Goal: Entertainment & Leisure: Consume media (video, audio)

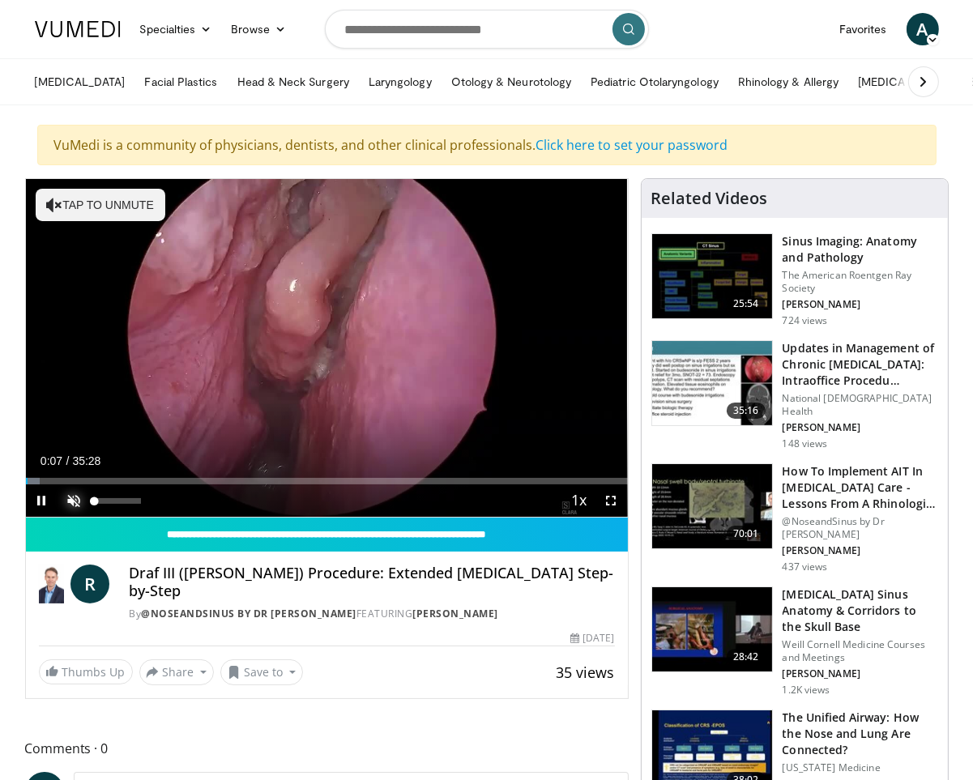
click at [72, 493] on span "Video Player" at bounding box center [74, 501] width 32 height 32
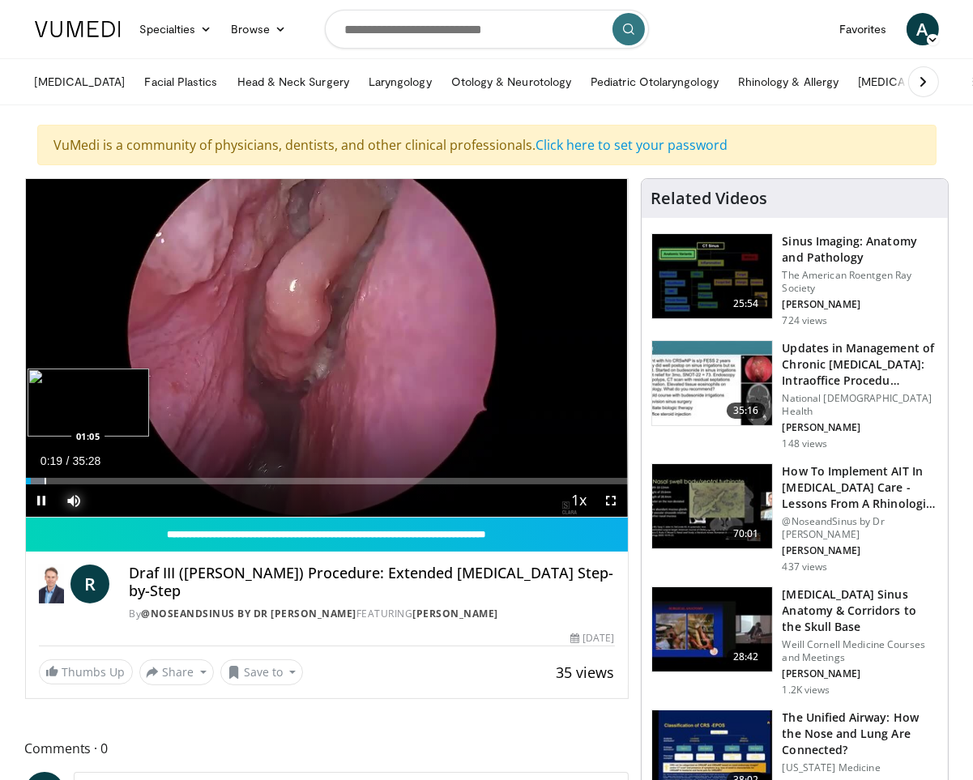
click at [45, 478] on div "Progress Bar" at bounding box center [46, 481] width 2 height 6
click at [53, 478] on div "Progress Bar" at bounding box center [54, 481] width 2 height 6
click at [165, 485] on div "Current Time 5:09 / Duration 35:28 Pause Skip Backward Skip Forward Mute 0% Loa…" at bounding box center [327, 501] width 602 height 32
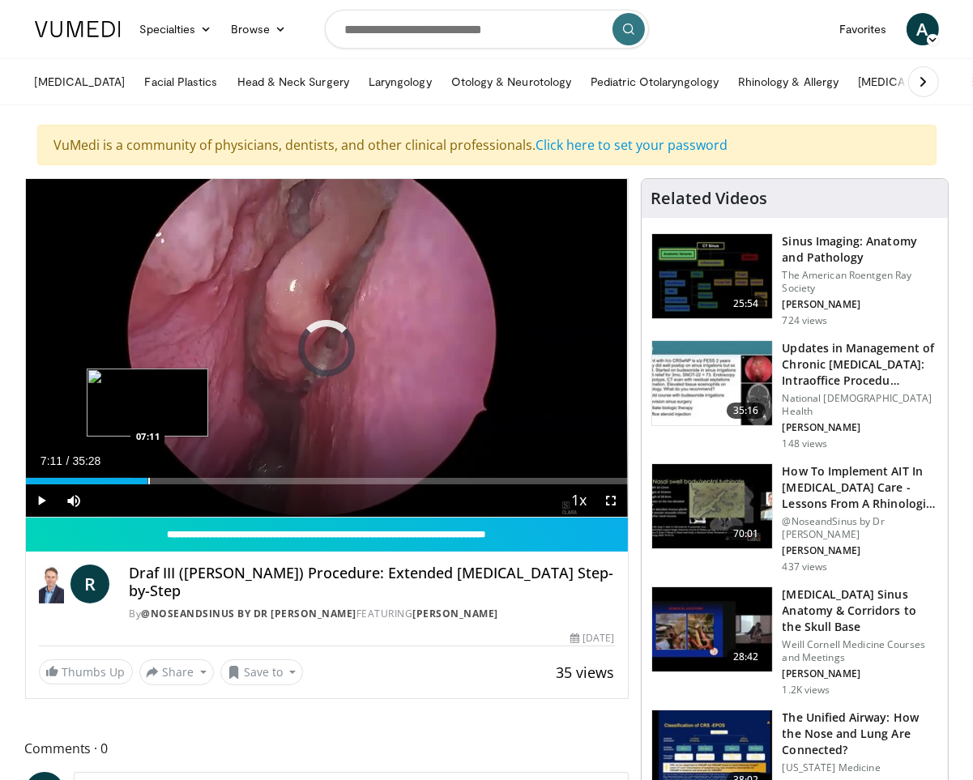
drag, startPoint x: 147, startPoint y: 479, endPoint x: 166, endPoint y: 478, distance: 18.7
click at [148, 479] on div "Progress Bar" at bounding box center [149, 481] width 2 height 6
click at [191, 479] on div "Progress Bar" at bounding box center [192, 481] width 2 height 6
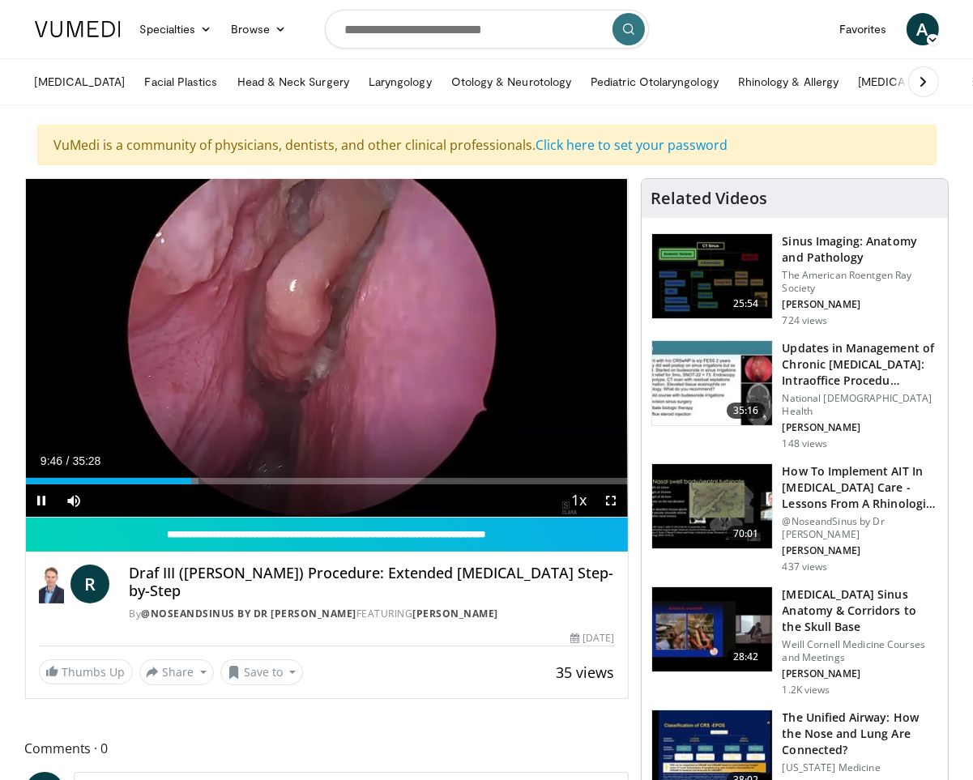
click at [241, 488] on div "Current Time 9:46 / Duration 35:28 Pause Skip Backward Skip Forward Mute 0% Loa…" at bounding box center [327, 501] width 602 height 32
click at [212, 478] on div "Progress Bar" at bounding box center [213, 481] width 2 height 6
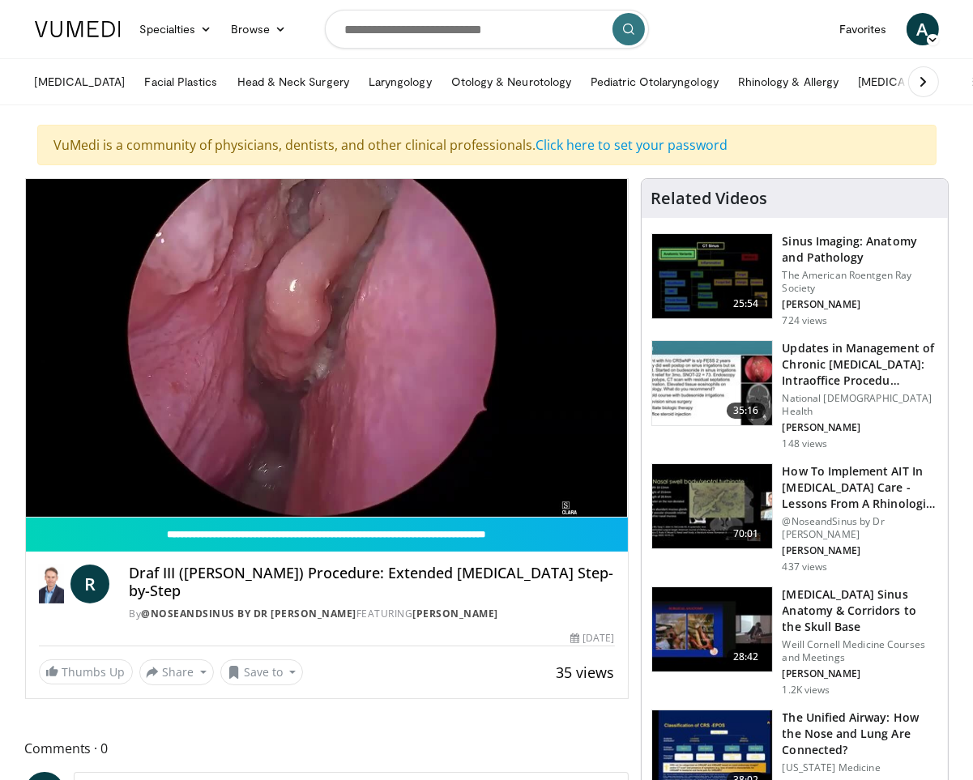
click at [221, 478] on video-js "**********" at bounding box center [327, 348] width 602 height 339
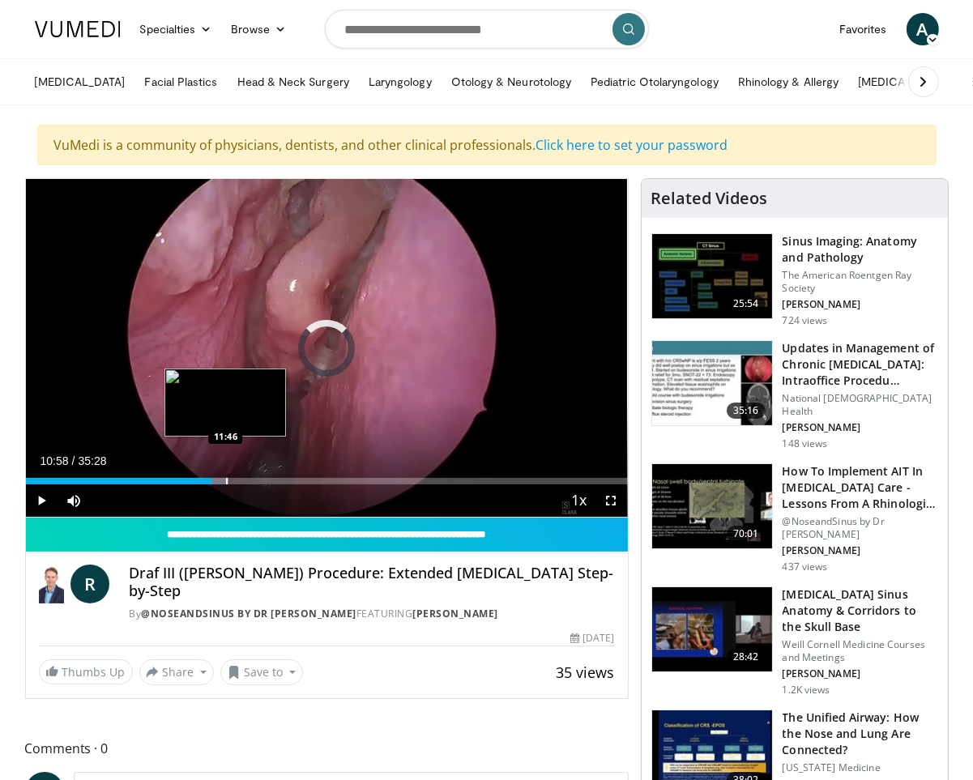
click at [226, 482] on div "Progress Bar" at bounding box center [227, 481] width 2 height 6
click at [233, 481] on div "Progress Bar" at bounding box center [234, 481] width 2 height 6
click at [247, 475] on div "Loaded : 37.53% 12:14 13:03" at bounding box center [327, 476] width 602 height 15
click at [254, 475] on div "Loaded : 39.88% 13:05 13:26" at bounding box center [327, 476] width 602 height 15
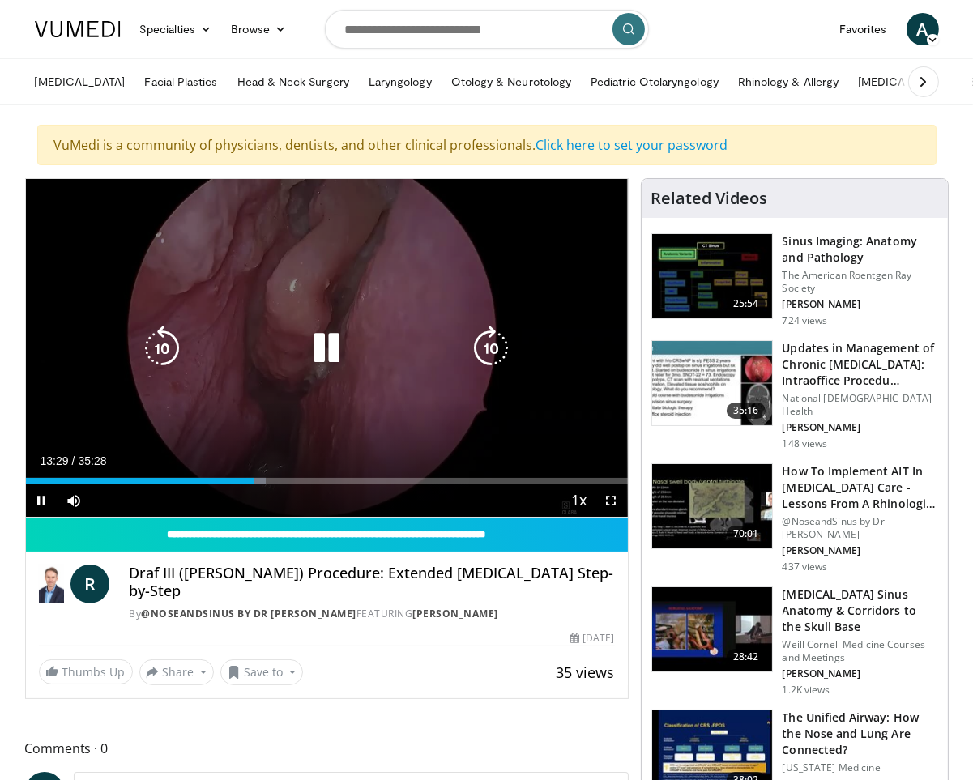
click at [261, 475] on div "Loaded : 39.88% 13:29 13:52" at bounding box center [327, 476] width 602 height 15
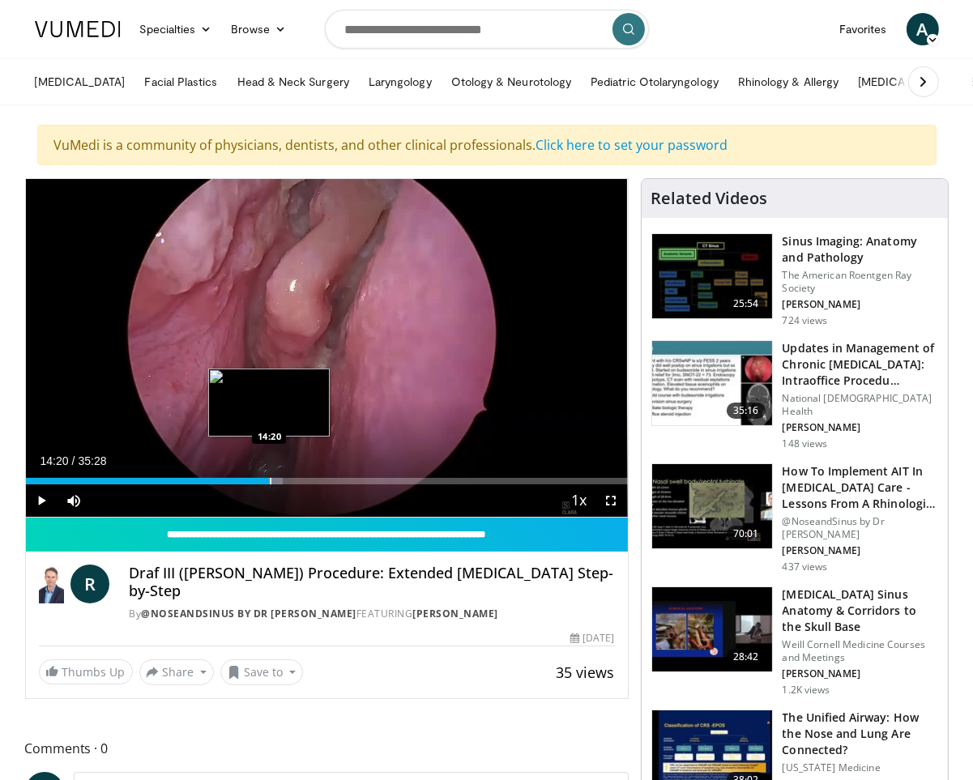
click at [270, 479] on div "Progress Bar" at bounding box center [271, 481] width 2 height 6
click at [288, 478] on div "Progress Bar" at bounding box center [289, 481] width 2 height 6
click at [295, 478] on div "Progress Bar" at bounding box center [296, 481] width 2 height 6
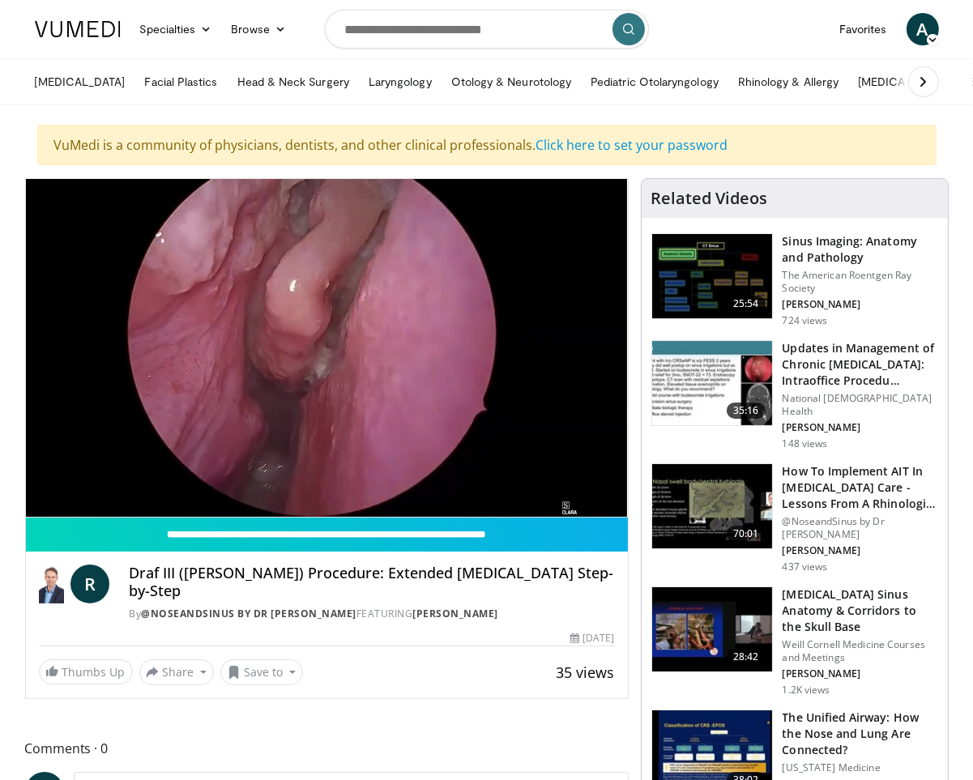
click at [297, 483] on div "10 seconds Tap to unmute" at bounding box center [327, 348] width 602 height 338
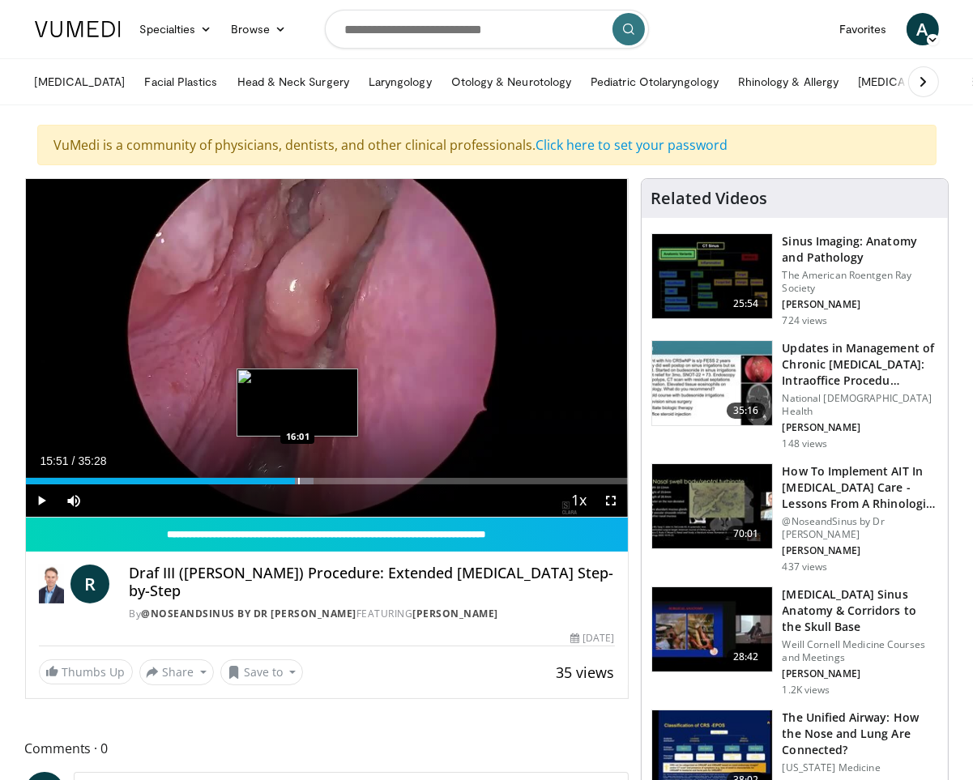
click at [304, 485] on div "Current Time 15:51 / Duration 35:28 Play Skip Backward Skip Forward Mute 0% Loa…" at bounding box center [327, 501] width 602 height 32
click at [315, 479] on div "Loaded : 47.85% 15:51 16:46" at bounding box center [327, 481] width 602 height 6
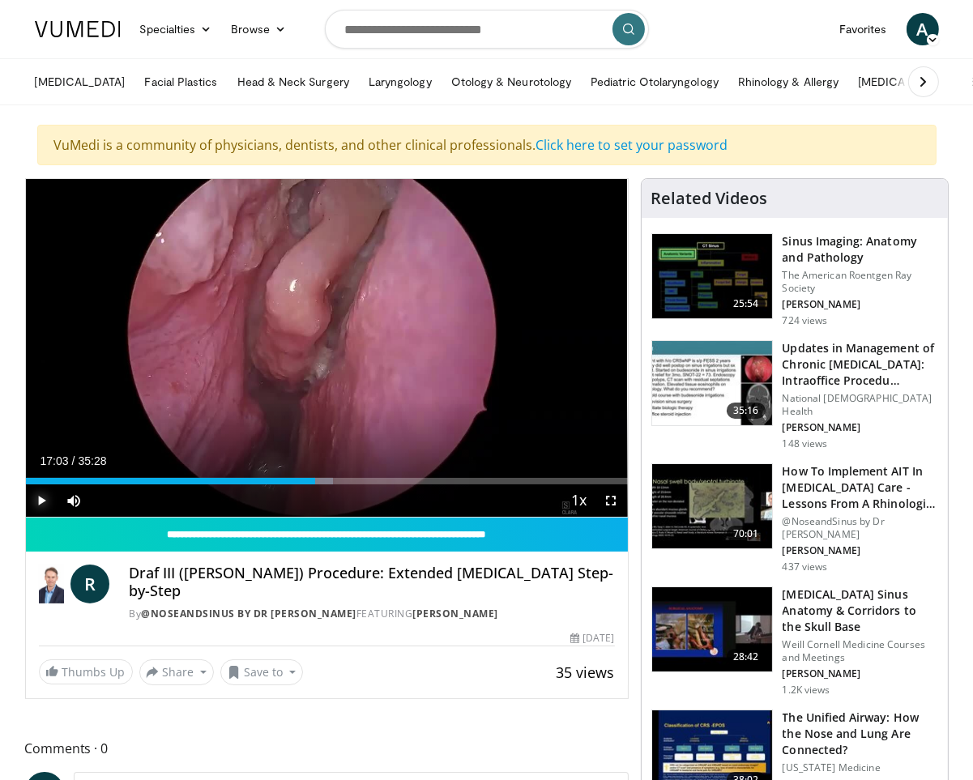
click at [46, 500] on span "Video Player" at bounding box center [42, 501] width 32 height 32
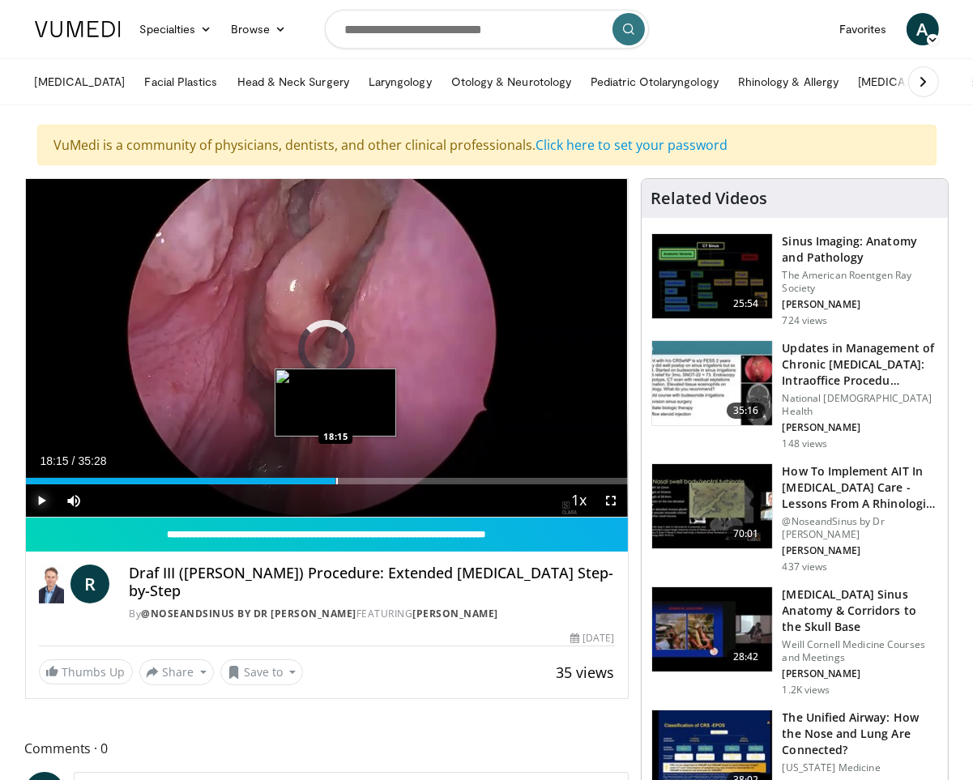
click at [335, 475] on div "Loaded : 51.14% 17:04 18:15" at bounding box center [327, 476] width 602 height 15
click at [353, 478] on div "Progress Bar" at bounding box center [354, 481] width 2 height 6
click at [369, 479] on div "Progress Bar" at bounding box center [370, 481] width 2 height 6
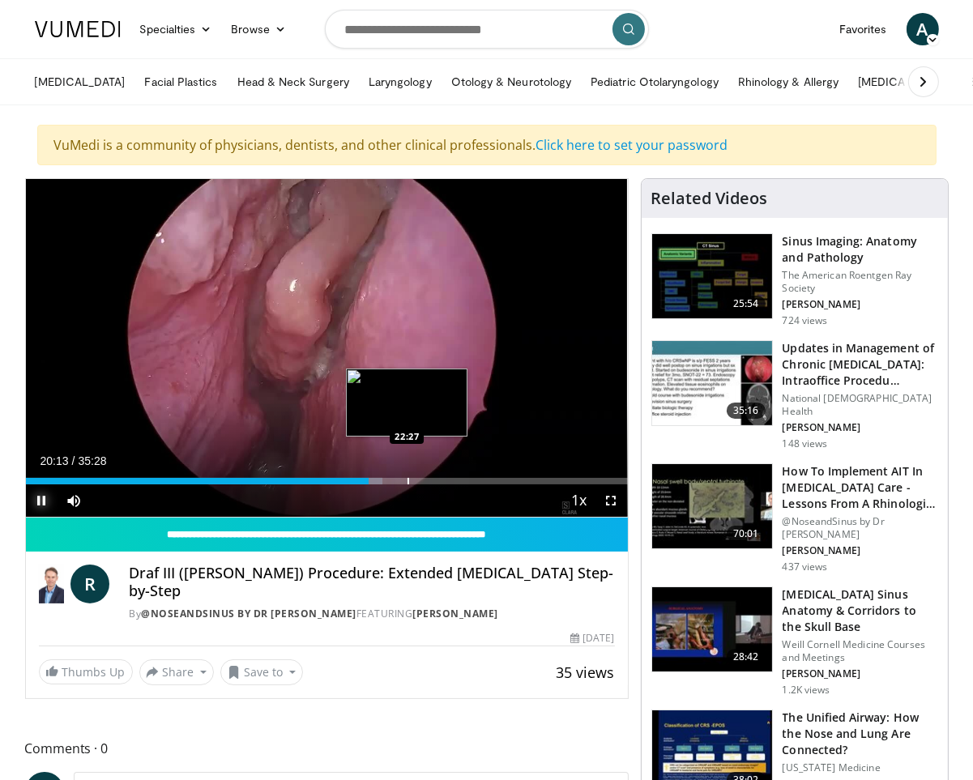
click at [408, 481] on div "Progress Bar" at bounding box center [409, 481] width 2 height 6
click at [418, 482] on div "Progress Bar" at bounding box center [419, 481] width 2 height 6
click at [426, 478] on div "Progress Bar" at bounding box center [427, 481] width 2 height 6
click at [416, 480] on div "Progress Bar" at bounding box center [417, 481] width 2 height 6
click at [396, 478] on div "Progress Bar" at bounding box center [397, 481] width 2 height 6
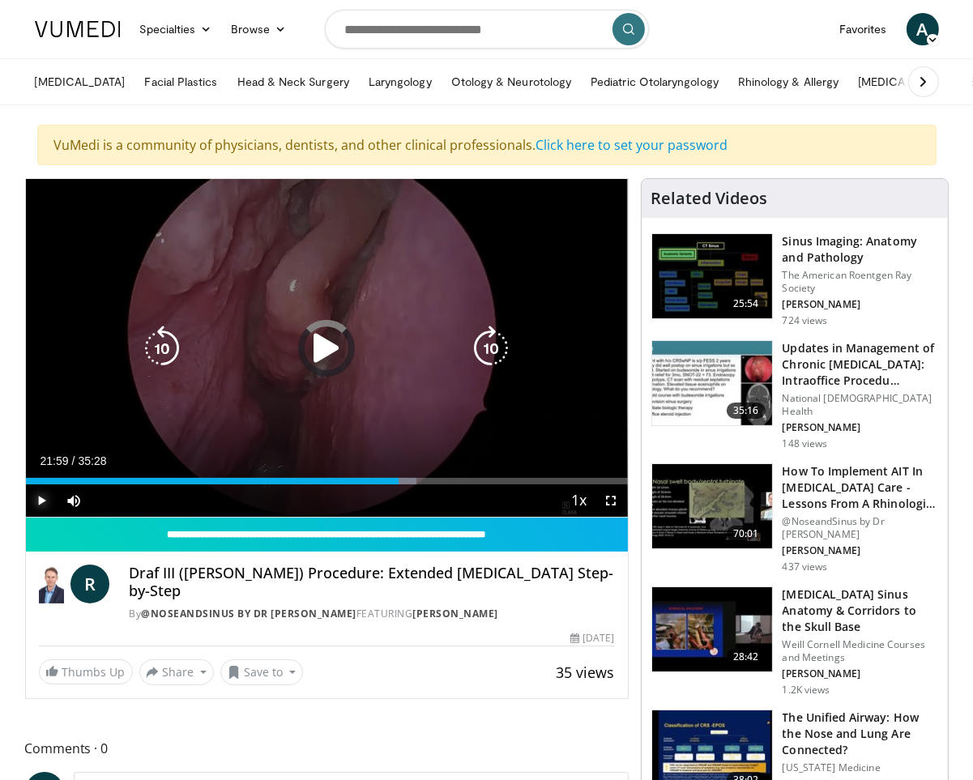
drag, startPoint x: 406, startPoint y: 475, endPoint x: 414, endPoint y: 476, distance: 8.1
click at [406, 475] on div "Loaded : 64.91% 21:59 22:24" at bounding box center [327, 476] width 602 height 15
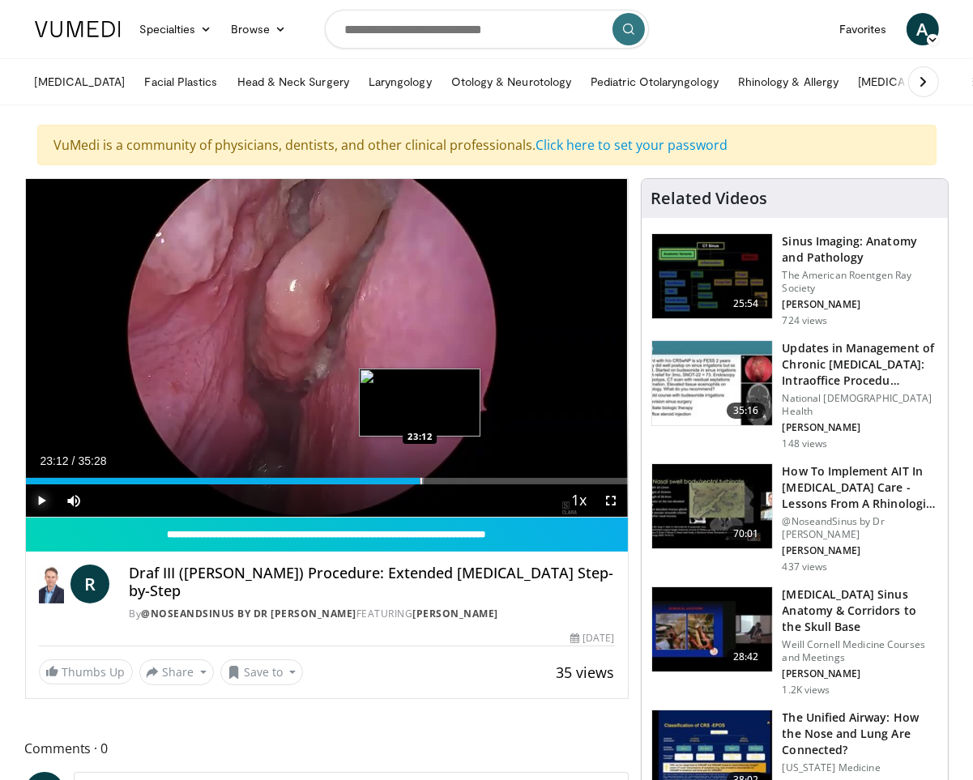
click at [420, 476] on div "Loaded : 66.15% 23:12 23:12" at bounding box center [327, 476] width 602 height 15
click at [429, 476] on div "Loaded : 68.50% 23:14 23:35" at bounding box center [327, 476] width 602 height 15
click at [447, 478] on div "Progress Bar" at bounding box center [446, 481] width 2 height 6
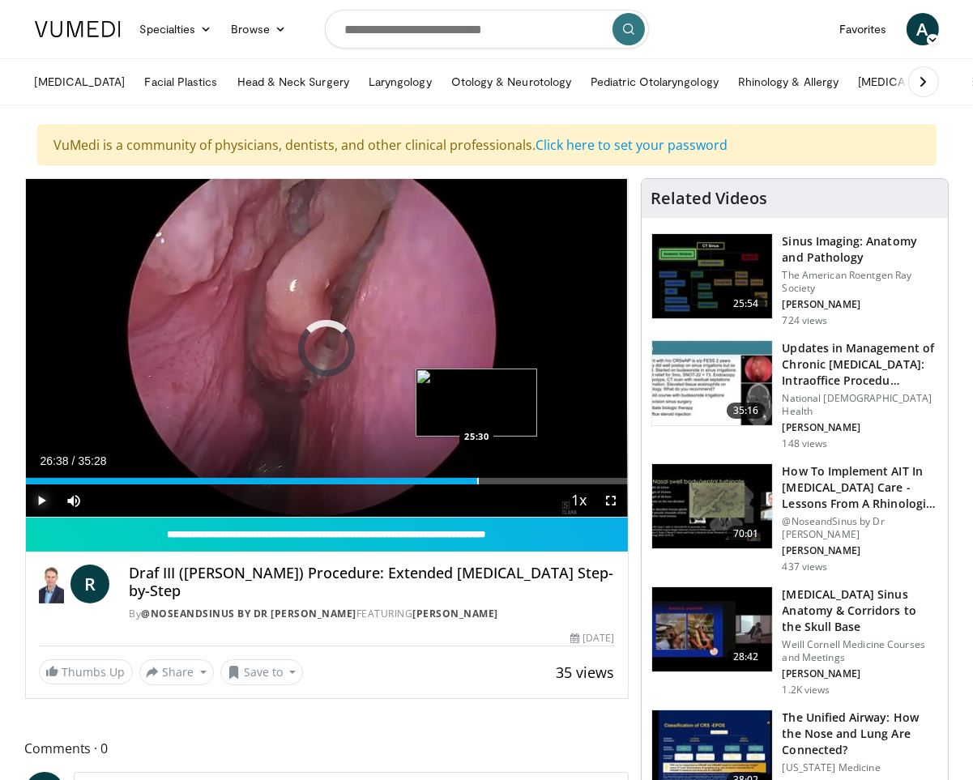
click at [477, 476] on div "Loaded : 72.91% 26:38 25:30" at bounding box center [327, 476] width 602 height 15
click at [488, 478] on div "Progress Bar" at bounding box center [489, 481] width 2 height 6
click at [495, 478] on div "Progress Bar" at bounding box center [495, 481] width 2 height 6
click at [515, 479] on div "Progress Bar" at bounding box center [516, 481] width 2 height 6
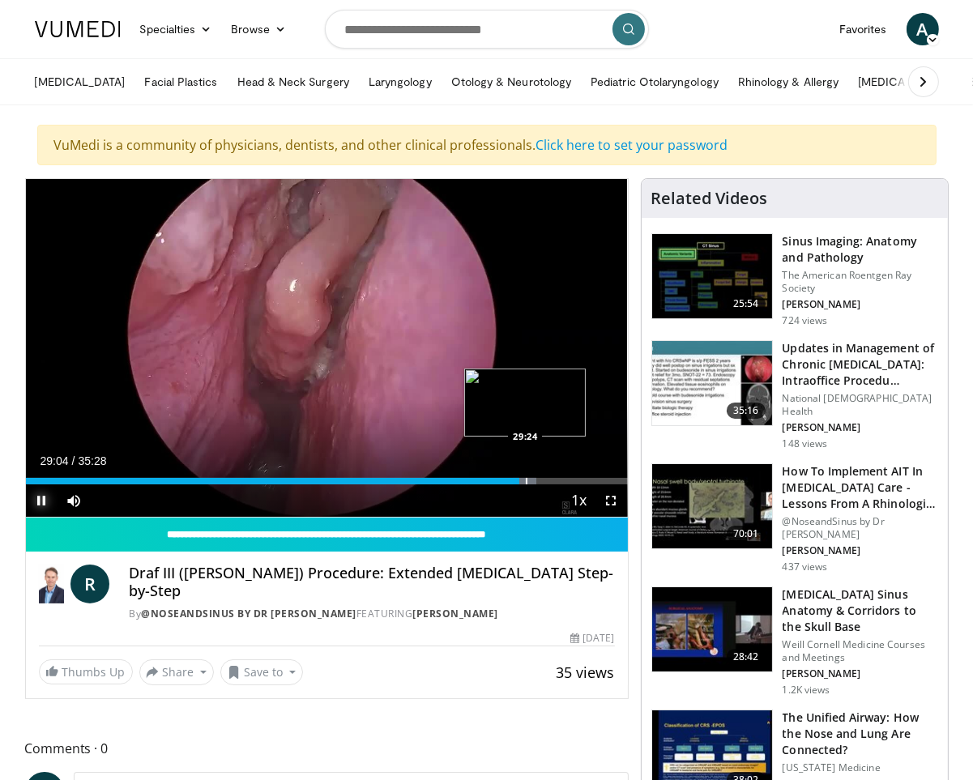
click at [526, 479] on div "Progress Bar" at bounding box center [527, 481] width 2 height 6
click at [528, 478] on div "Progress Bar" at bounding box center [529, 481] width 2 height 6
click at [531, 481] on div "Progress Bar" at bounding box center [532, 481] width 2 height 6
click at [536, 481] on div "Progress Bar" at bounding box center [537, 481] width 2 height 6
click at [545, 481] on div "Progress Bar" at bounding box center [546, 481] width 2 height 6
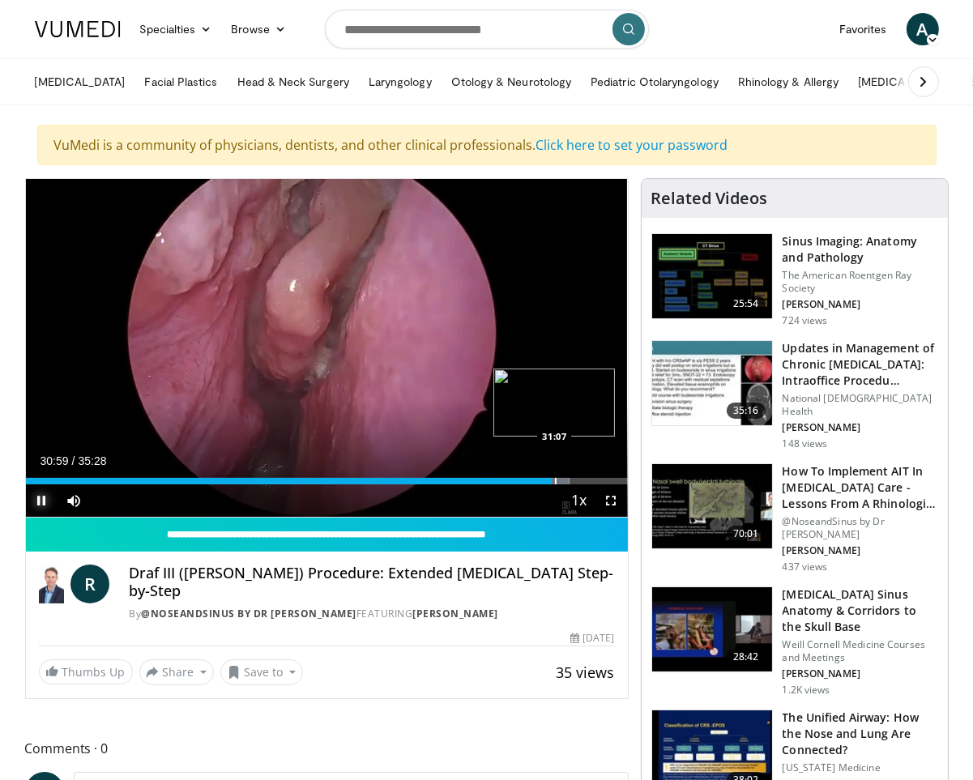
click at [555, 482] on div "Progress Bar" at bounding box center [556, 481] width 2 height 6
click at [565, 478] on div "Progress Bar" at bounding box center [566, 481] width 2 height 6
click at [558, 483] on div "Progress Bar" at bounding box center [559, 481] width 2 height 6
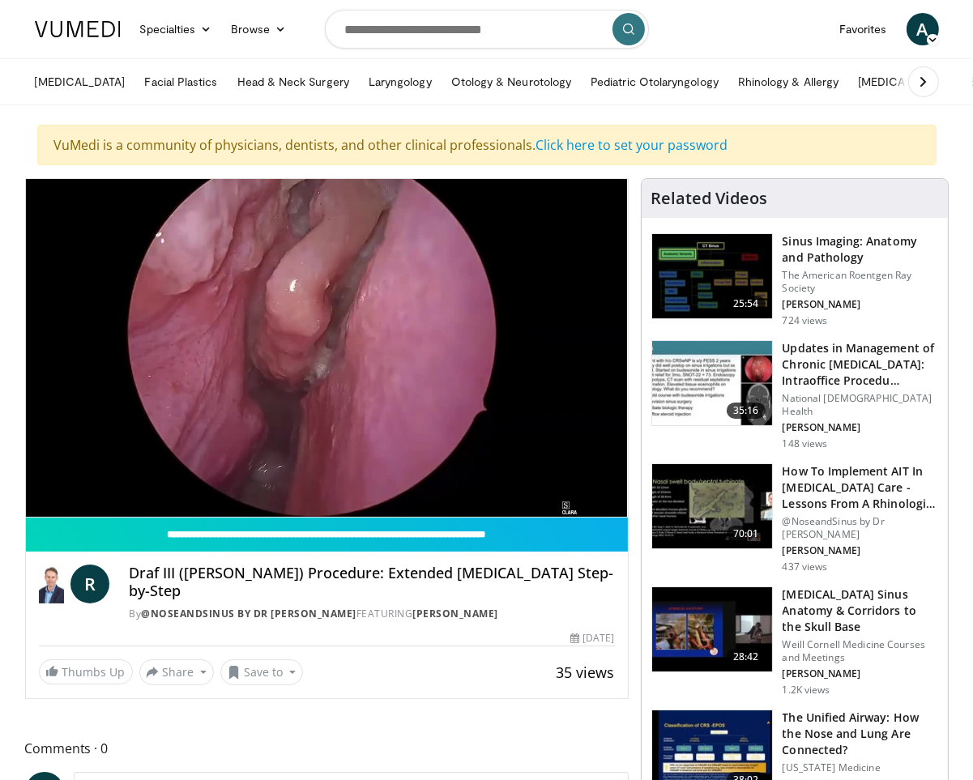
click at [562, 481] on video-js "**********" at bounding box center [327, 348] width 602 height 339
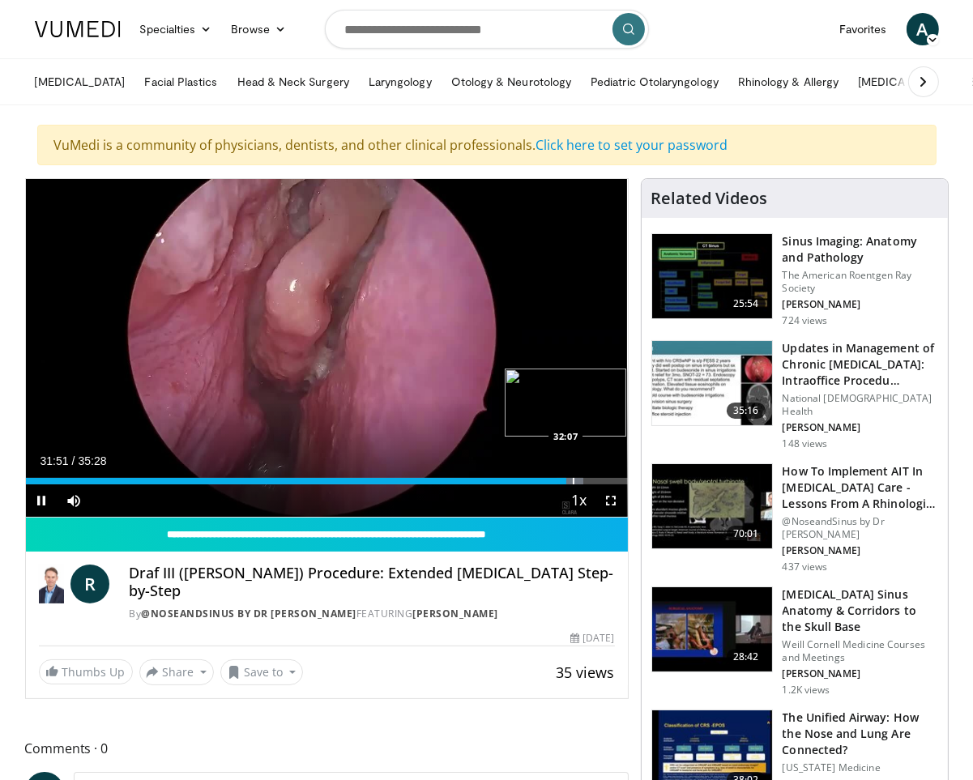
click at [573, 478] on div "Progress Bar" at bounding box center [574, 481] width 2 height 6
click at [583, 478] on div "Progress Bar" at bounding box center [584, 481] width 2 height 6
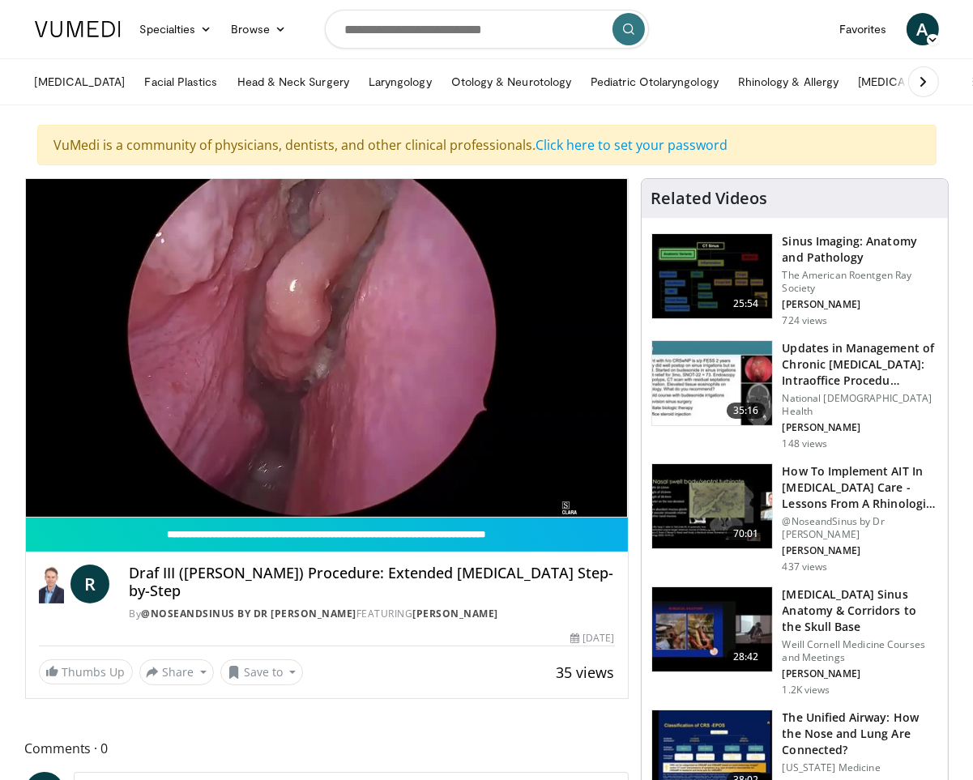
click at [595, 481] on video-js "**********" at bounding box center [327, 348] width 602 height 339
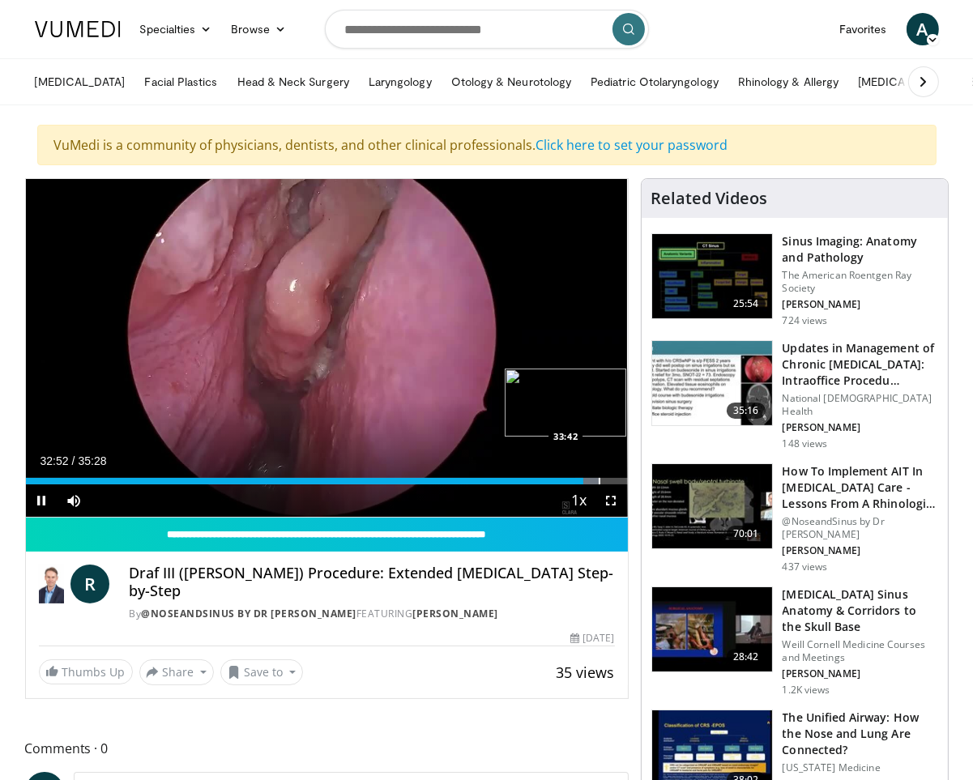
click at [599, 482] on div "Progress Bar" at bounding box center [600, 481] width 2 height 6
